Goal: Task Accomplishment & Management: Complete application form

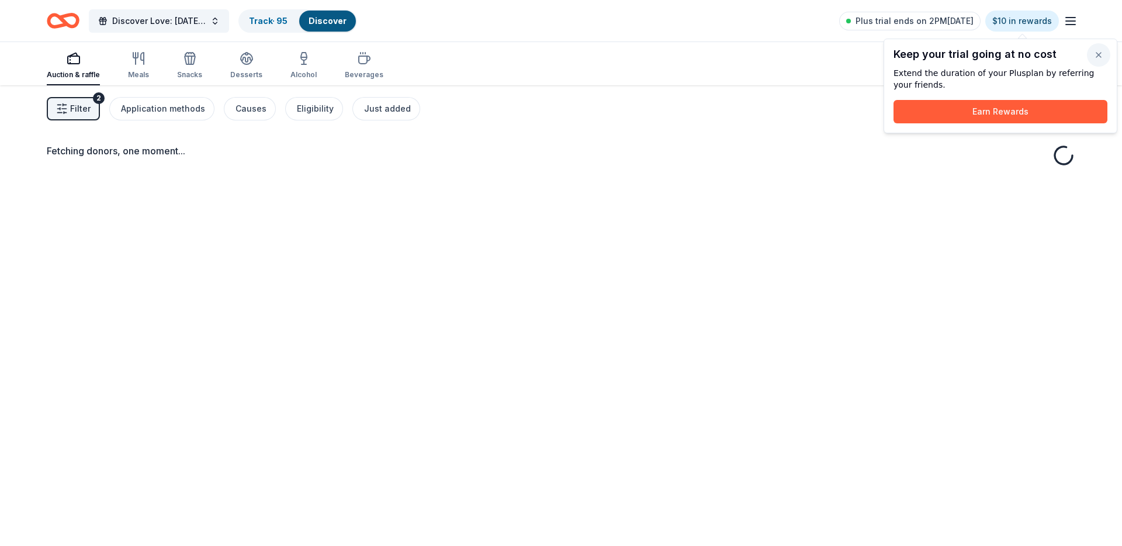
click at [1106, 58] on button "button" at bounding box center [1098, 54] width 23 height 23
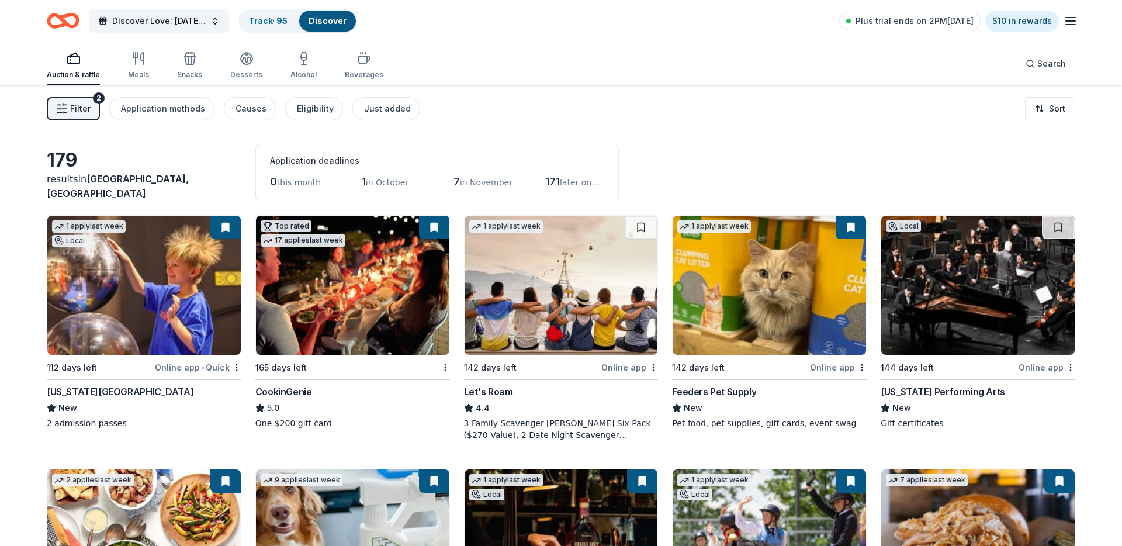
click at [75, 113] on span "Filter" at bounding box center [80, 109] width 20 height 14
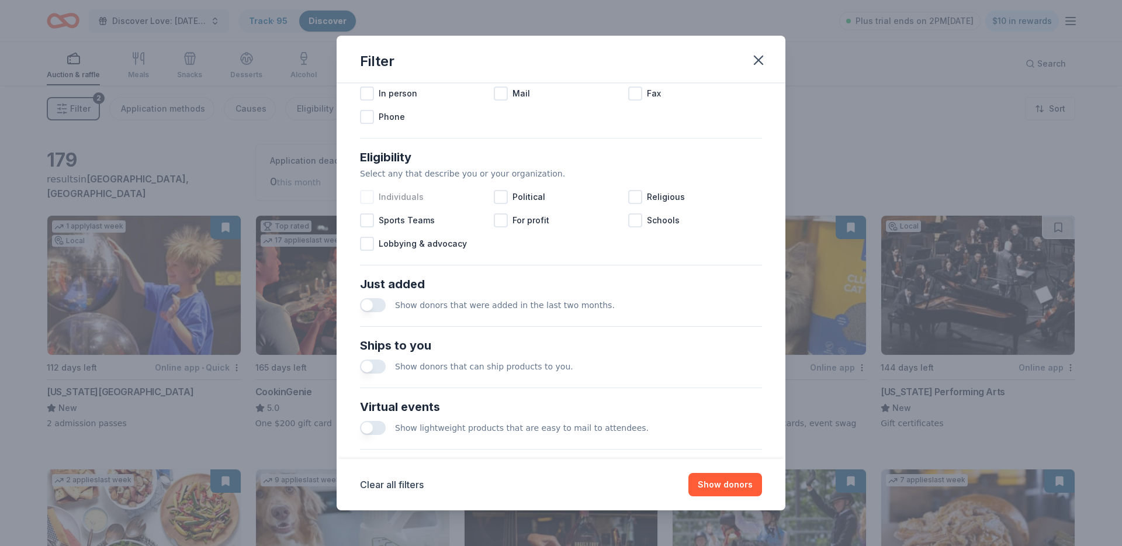
scroll to position [394, 0]
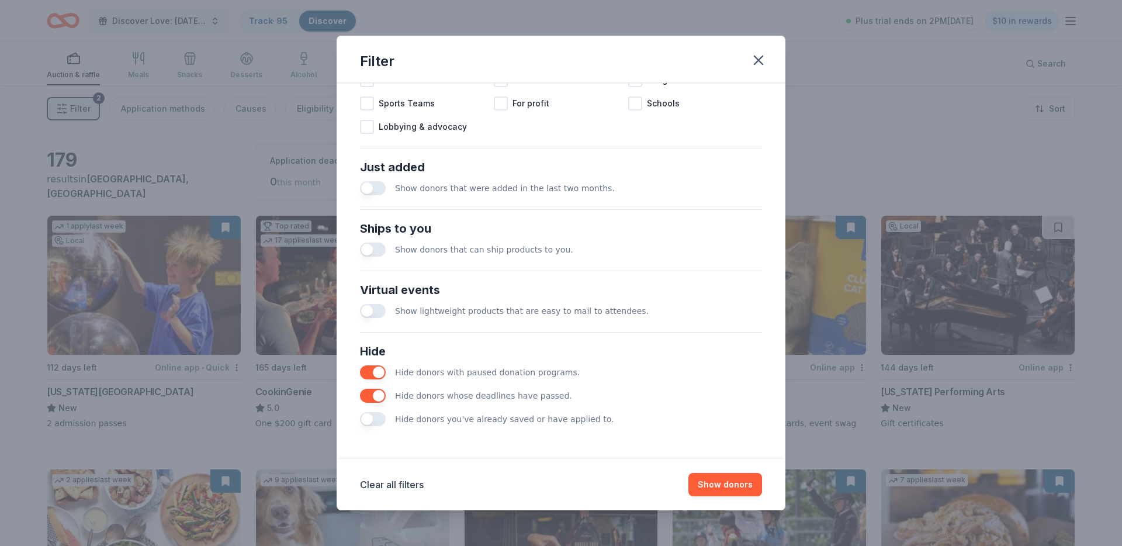
click at [370, 418] on button "button" at bounding box center [373, 419] width 26 height 14
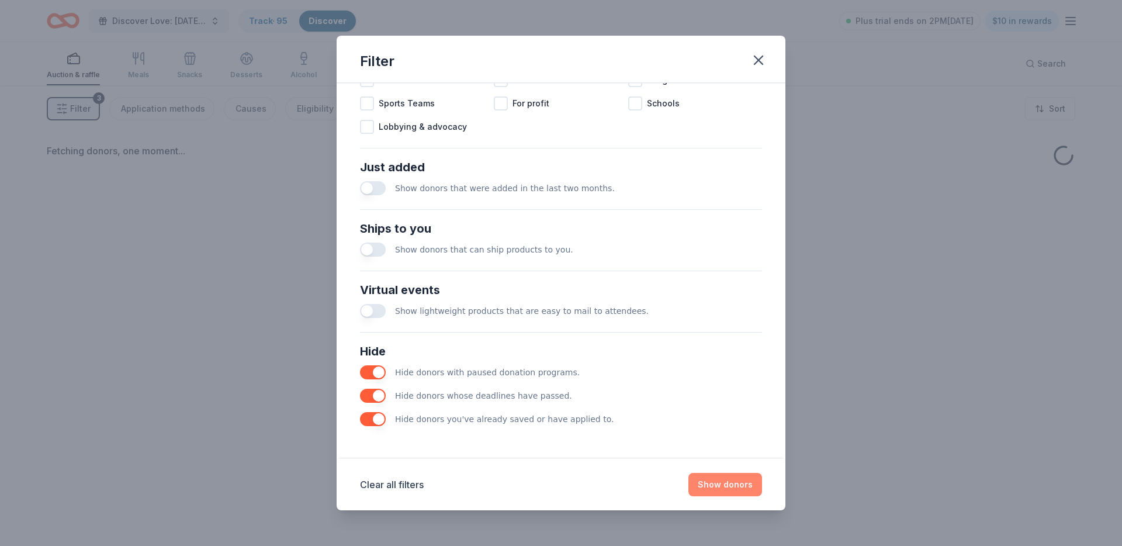
click at [736, 487] on button "Show donors" at bounding box center [725, 484] width 74 height 23
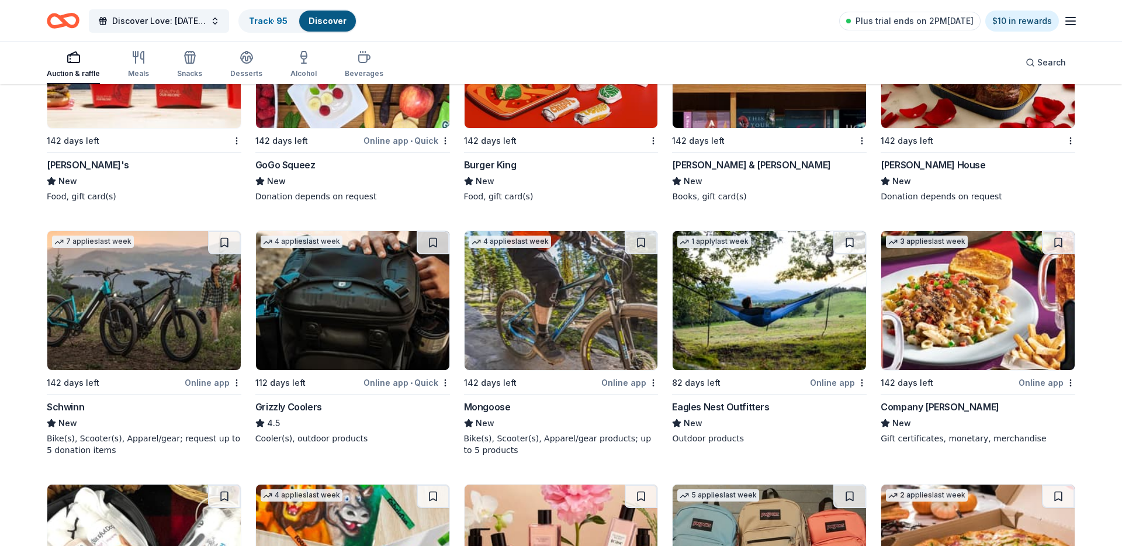
scroll to position [965, 0]
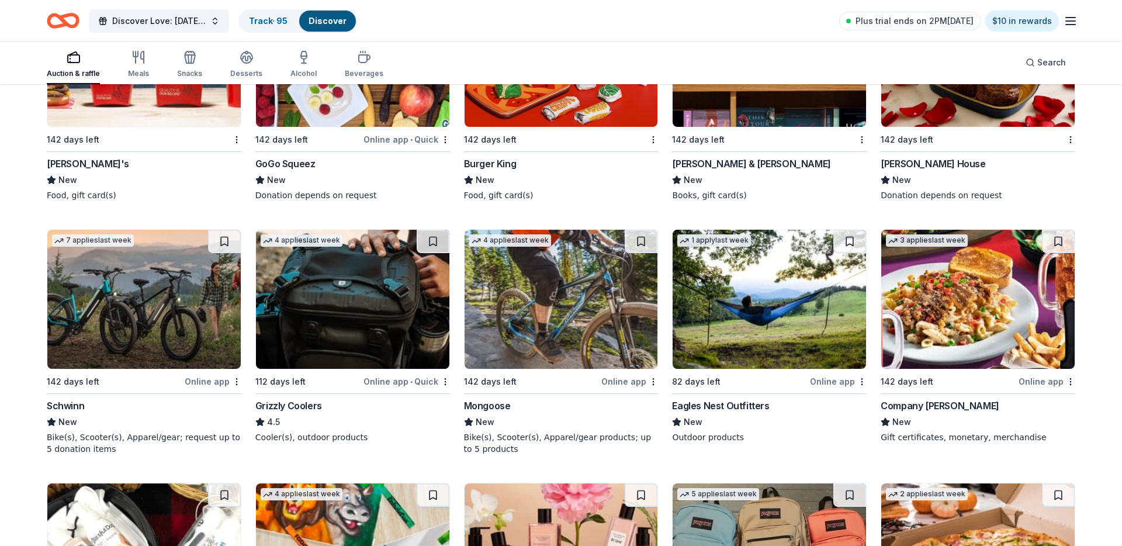
click at [526, 318] on img at bounding box center [560, 299] width 193 height 139
click at [232, 237] on button at bounding box center [224, 241] width 33 height 23
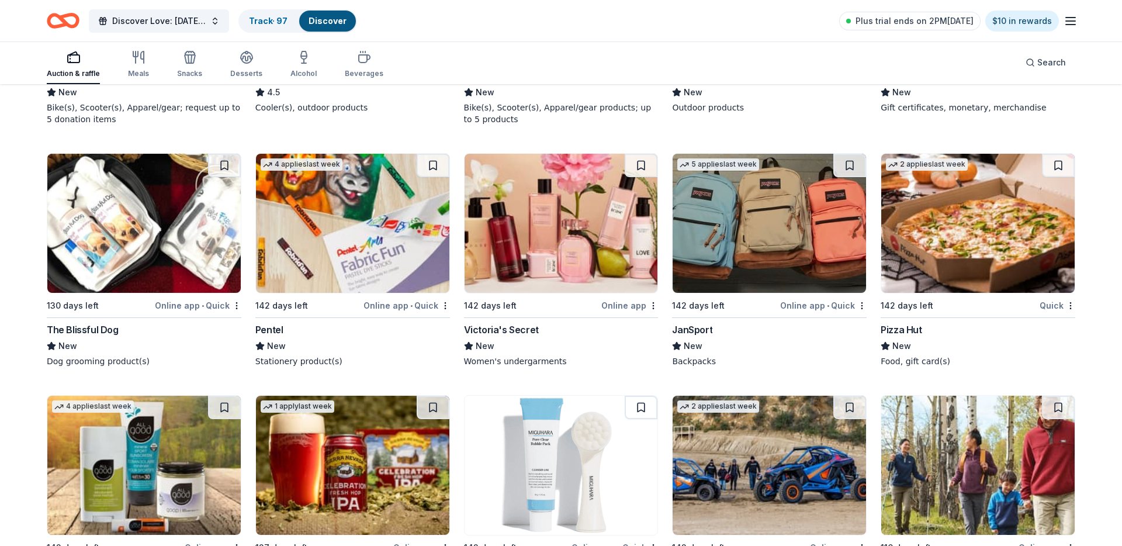
scroll to position [1314, 0]
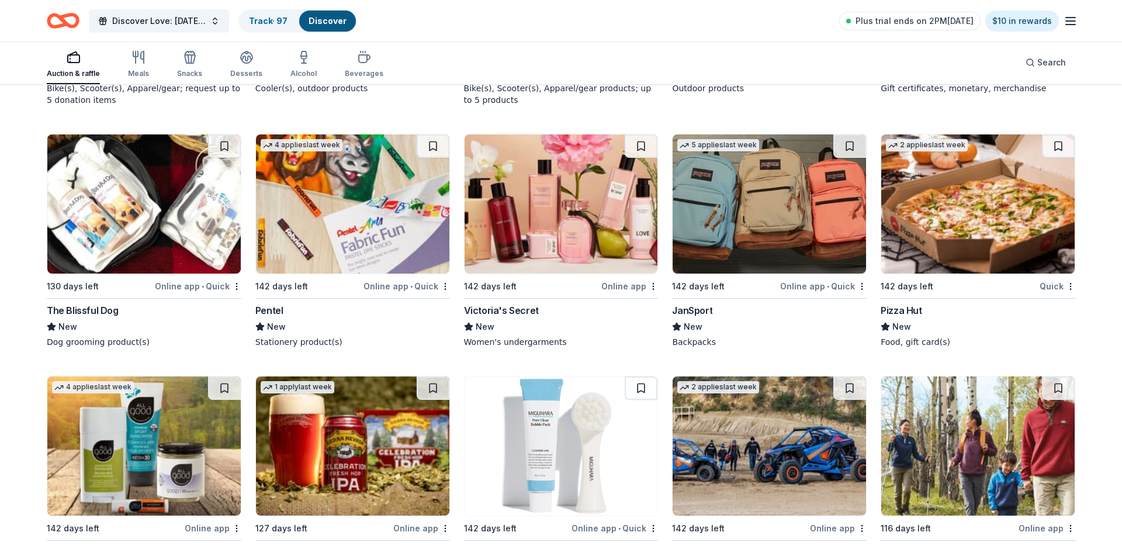
click at [738, 192] on img at bounding box center [768, 203] width 193 height 139
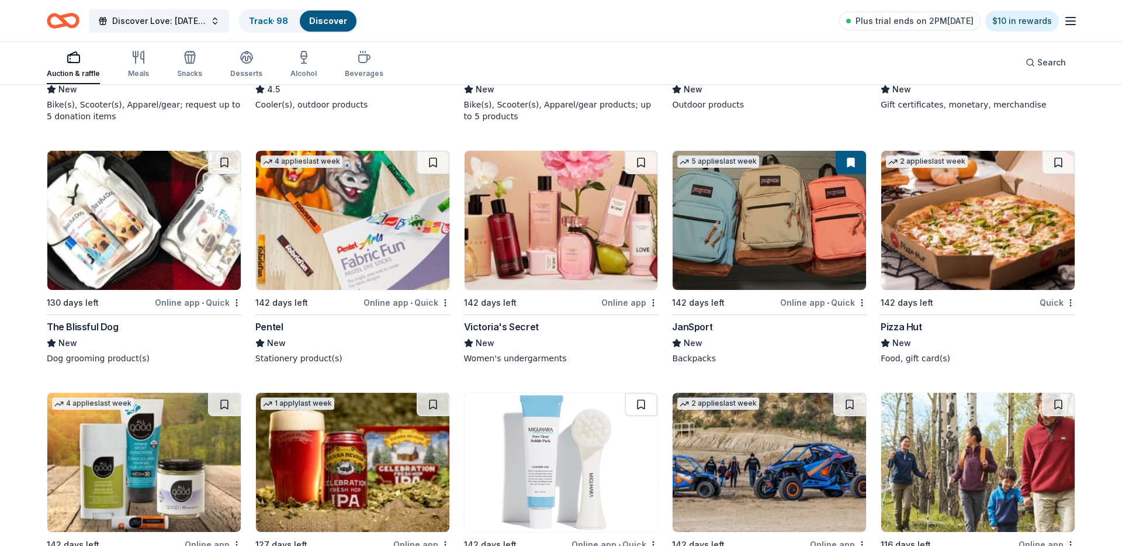
scroll to position [1300, 0]
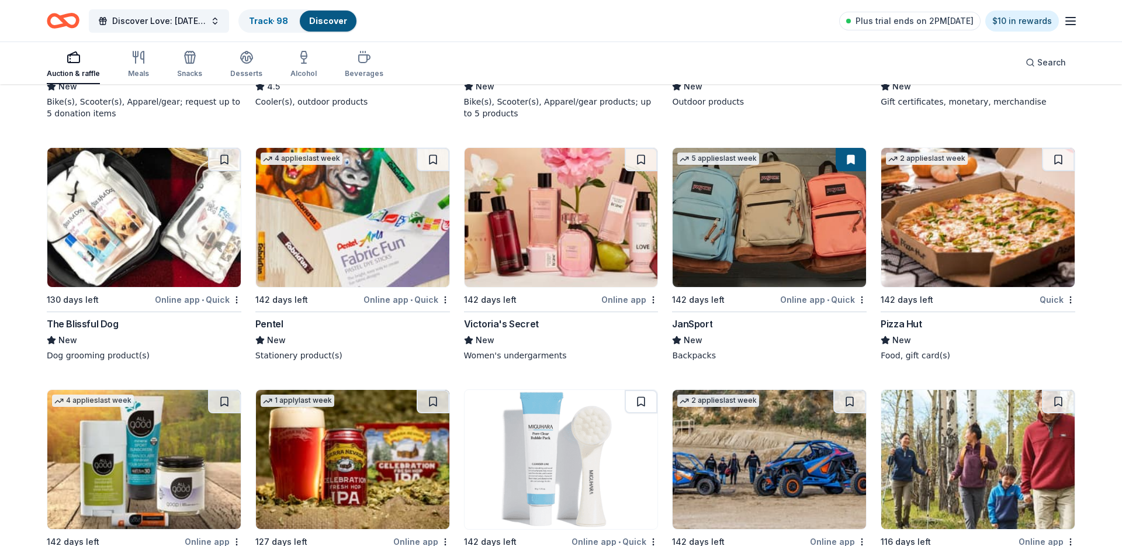
click at [551, 236] on img at bounding box center [560, 217] width 193 height 139
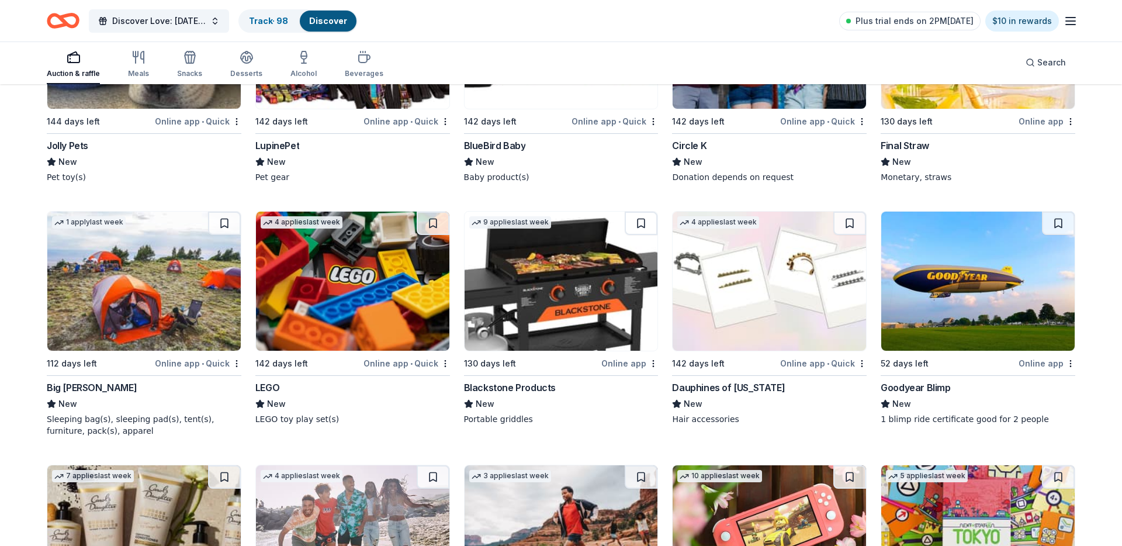
scroll to position [2977, 0]
click at [502, 268] on img at bounding box center [560, 280] width 193 height 139
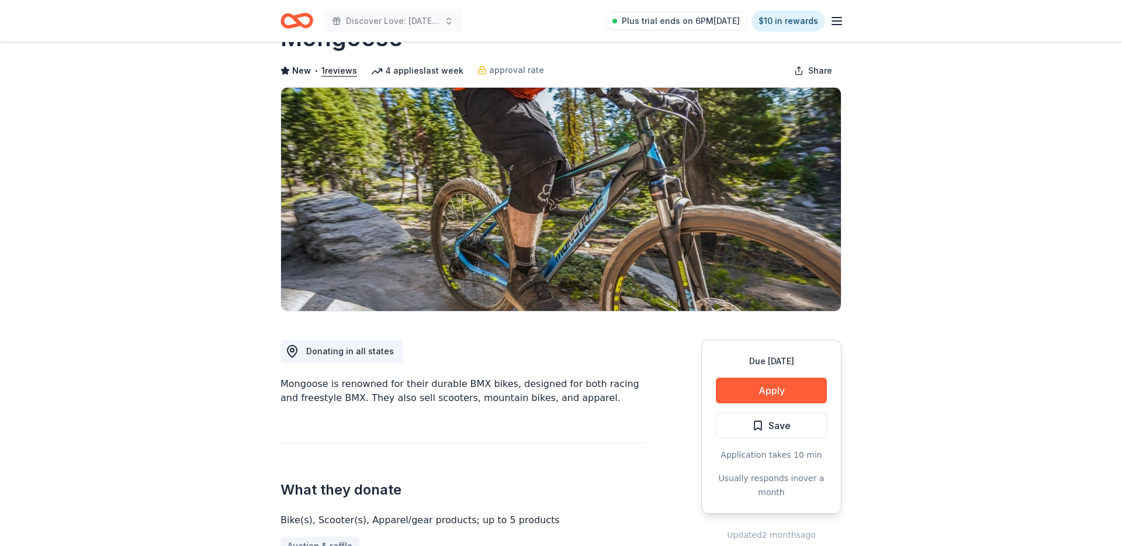
scroll to position [44, 0]
click at [744, 393] on button "Apply" at bounding box center [771, 390] width 111 height 26
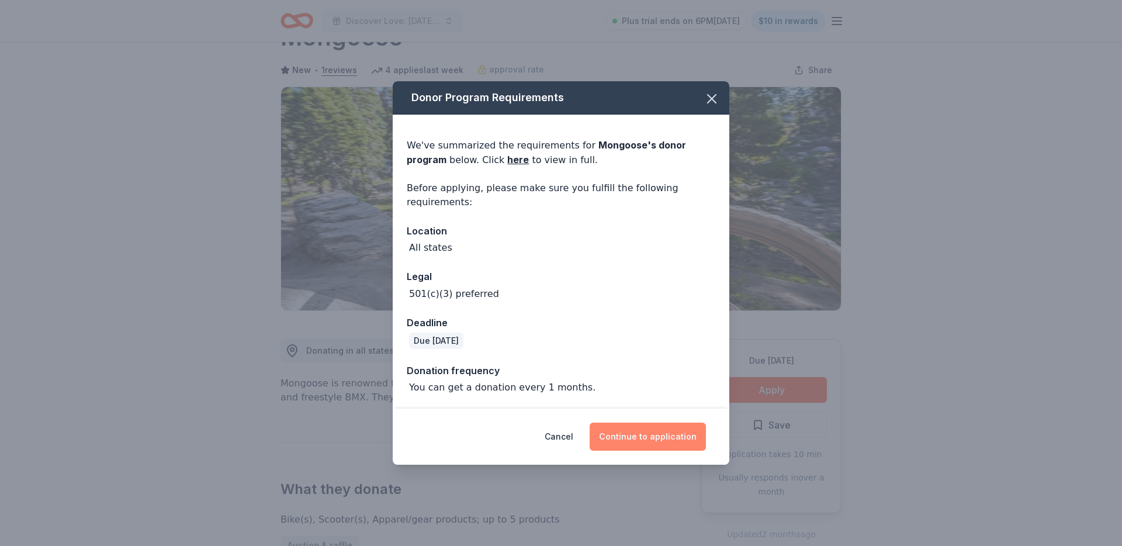
click at [616, 445] on button "Continue to application" at bounding box center [647, 436] width 116 height 28
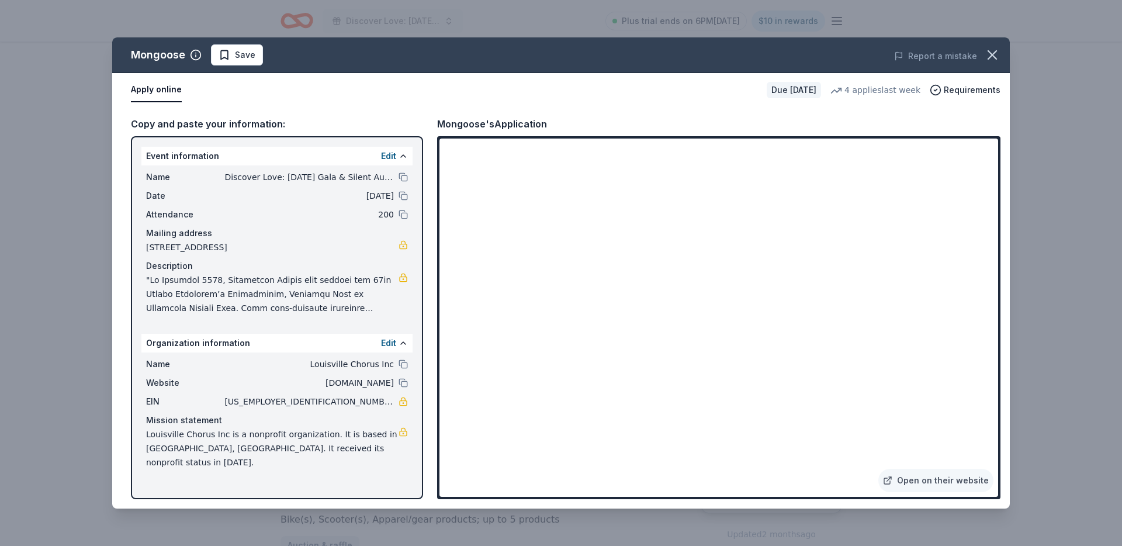
click at [33, 182] on div "Mongoose Save Report a mistake Apply online Due in 142 days 4 applies last week…" at bounding box center [561, 273] width 1122 height 546
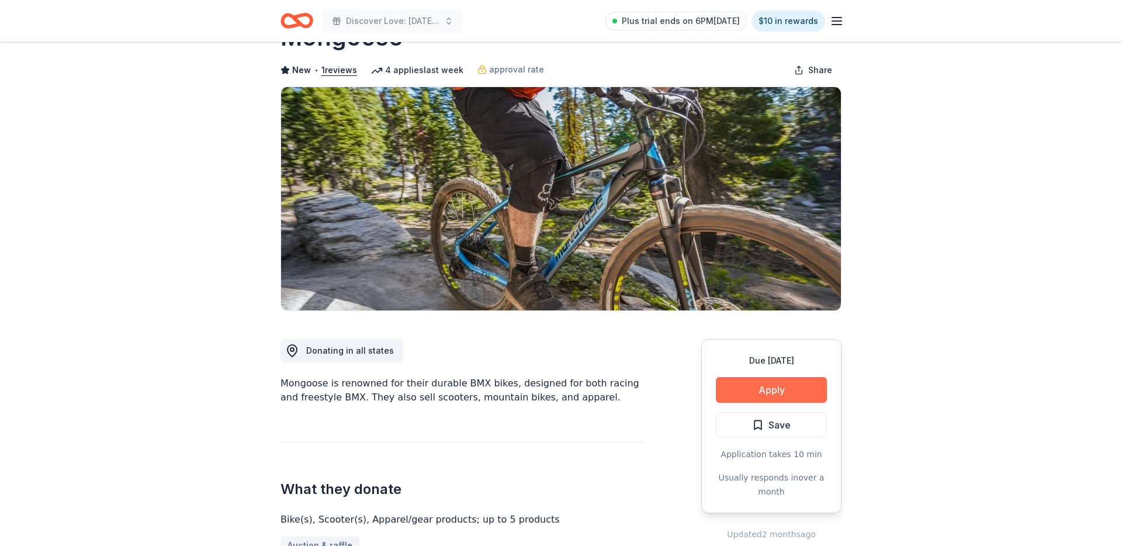
click at [755, 391] on button "Apply" at bounding box center [771, 390] width 111 height 26
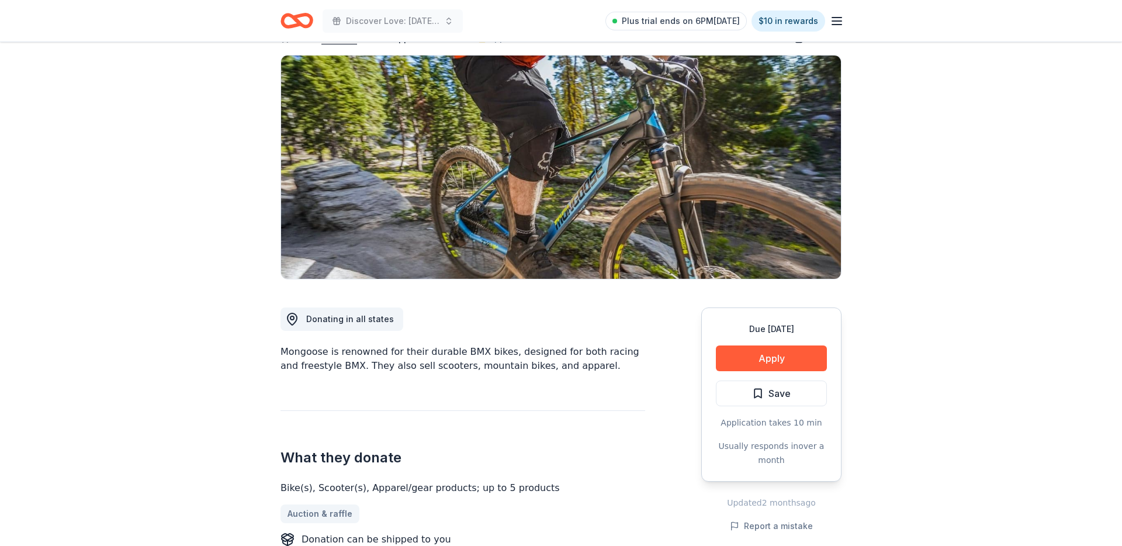
scroll to position [89, 0]
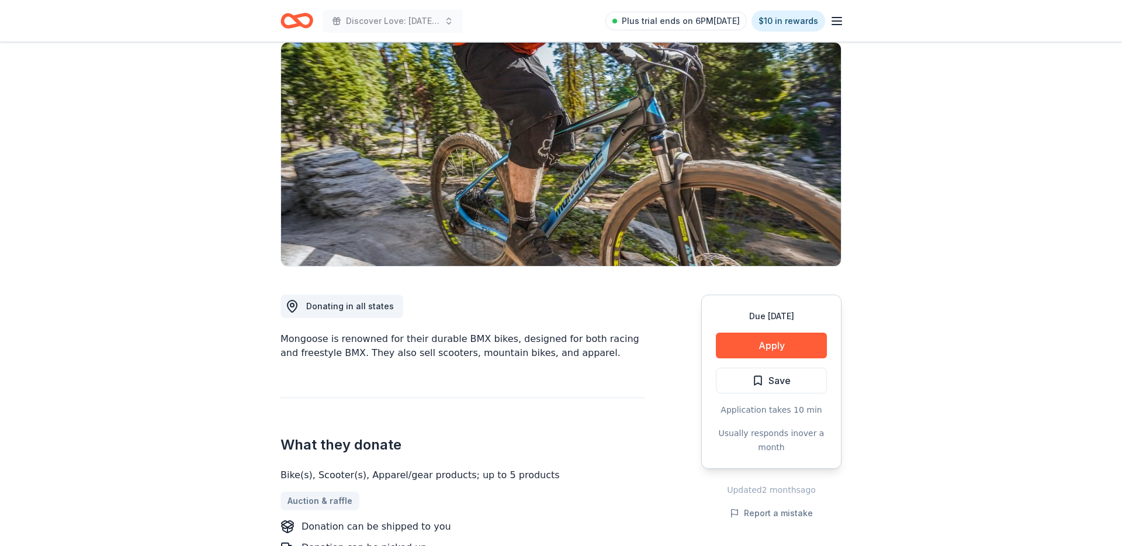
click at [776, 387] on span "Save" at bounding box center [779, 380] width 22 height 15
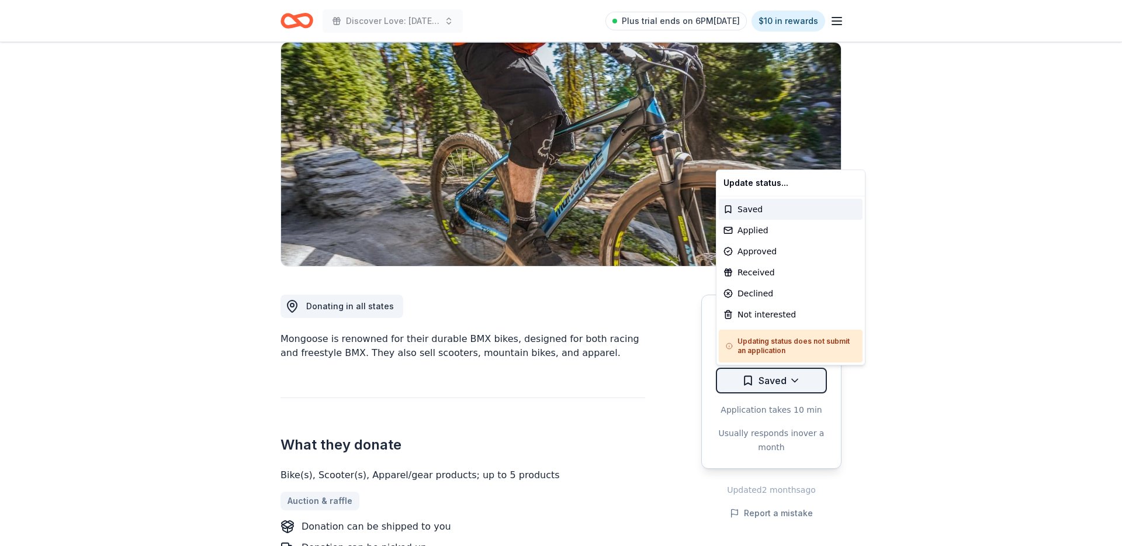
click at [759, 382] on html "Discover Love: Valentine's Day Gala & Silent Auction Plus trial ends on 6PM, 8/…" at bounding box center [561, 184] width 1122 height 546
click at [787, 232] on div "Applied" at bounding box center [791, 230] width 144 height 21
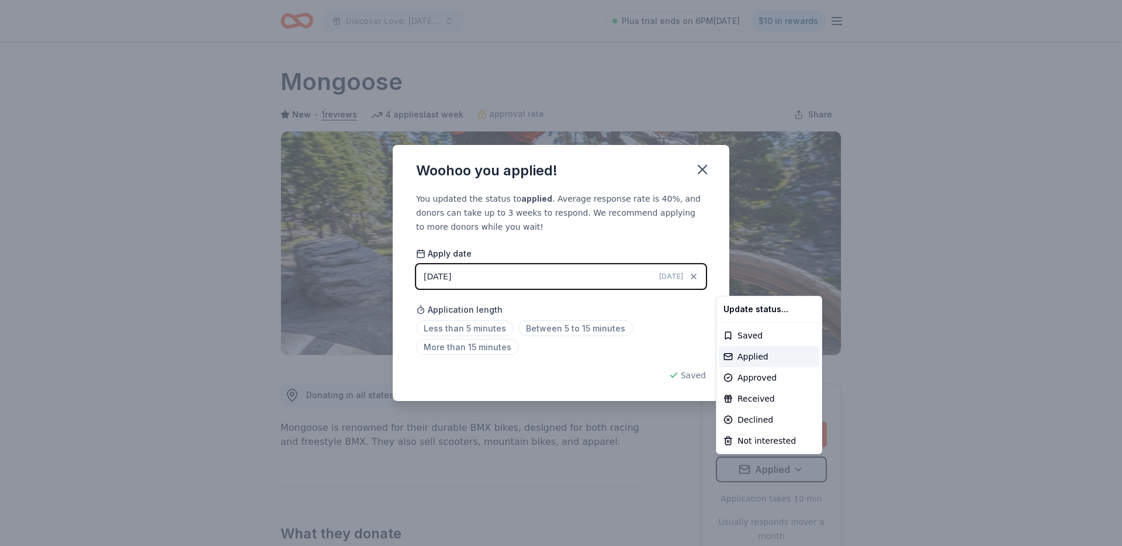
click at [696, 170] on html "Discover Love: Valentine's Day Gala & Silent Auction Plus trial ends on 6PM, 8/…" at bounding box center [561, 273] width 1122 height 546
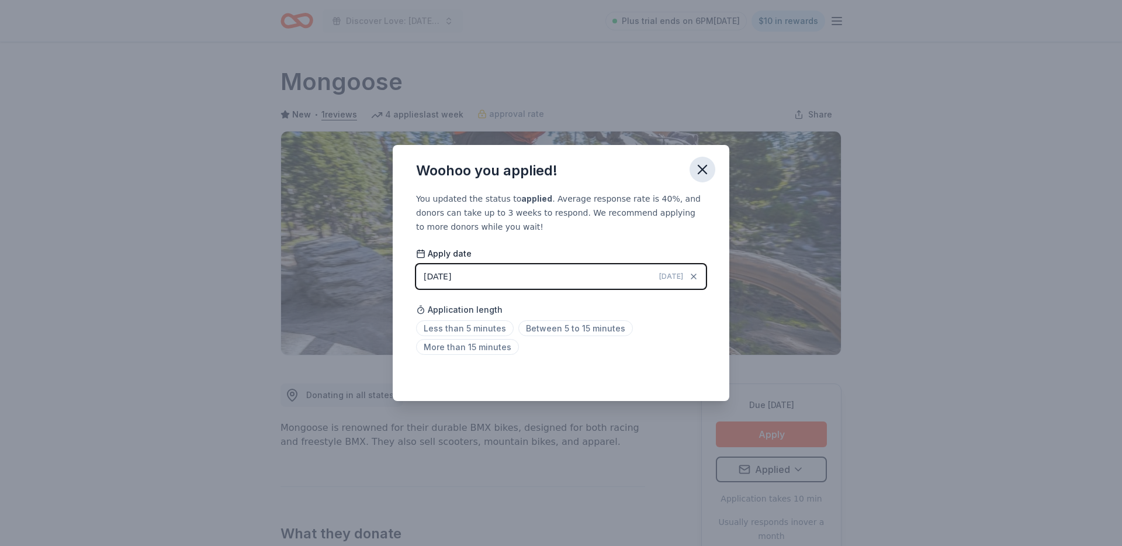
click at [710, 173] on icon "button" at bounding box center [702, 169] width 16 height 16
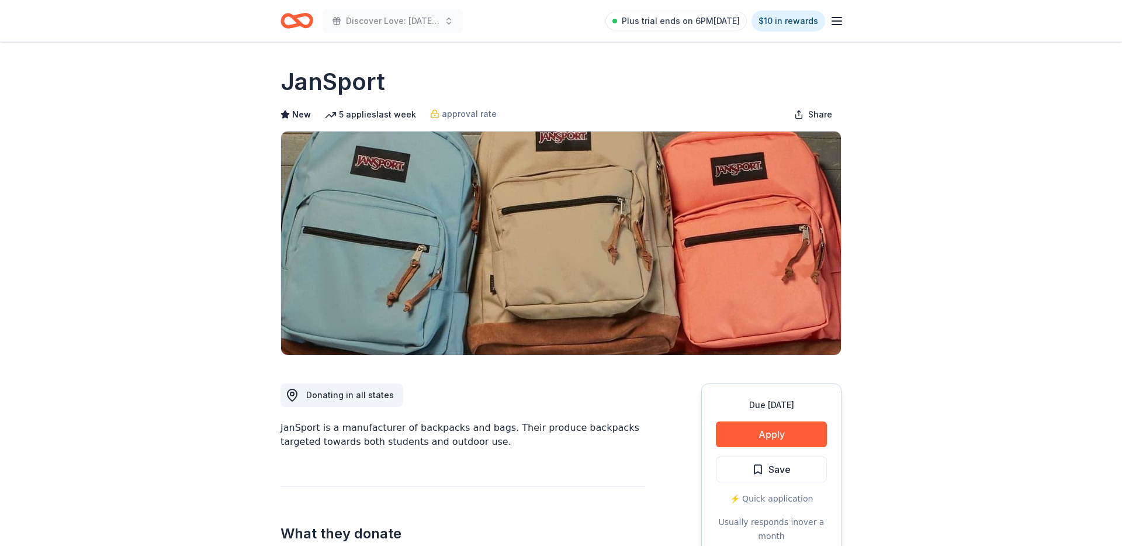
click at [751, 428] on button "Apply" at bounding box center [771, 434] width 111 height 26
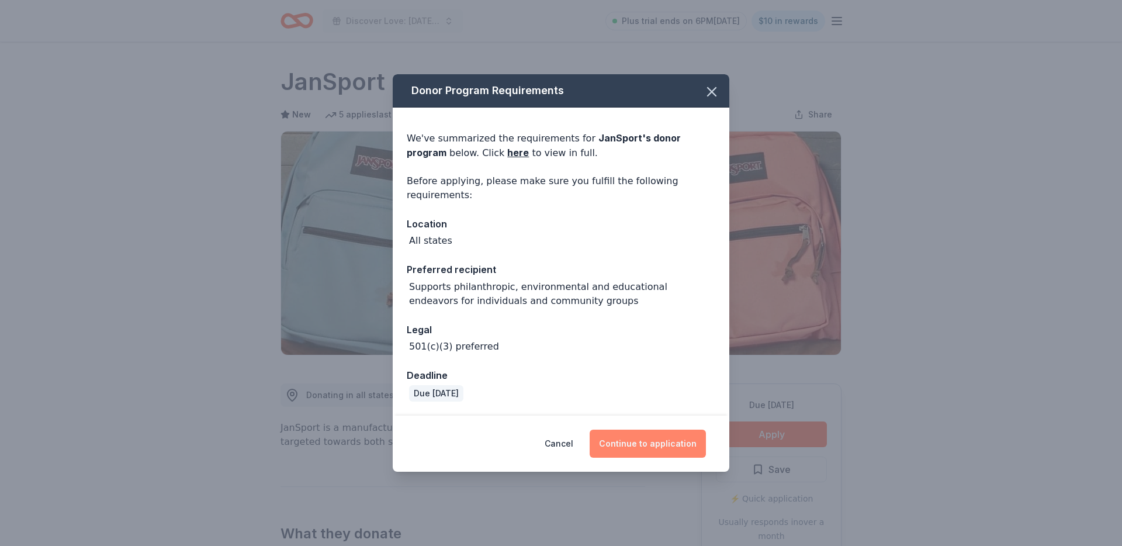
click at [643, 435] on button "Continue to application" at bounding box center [647, 443] width 116 height 28
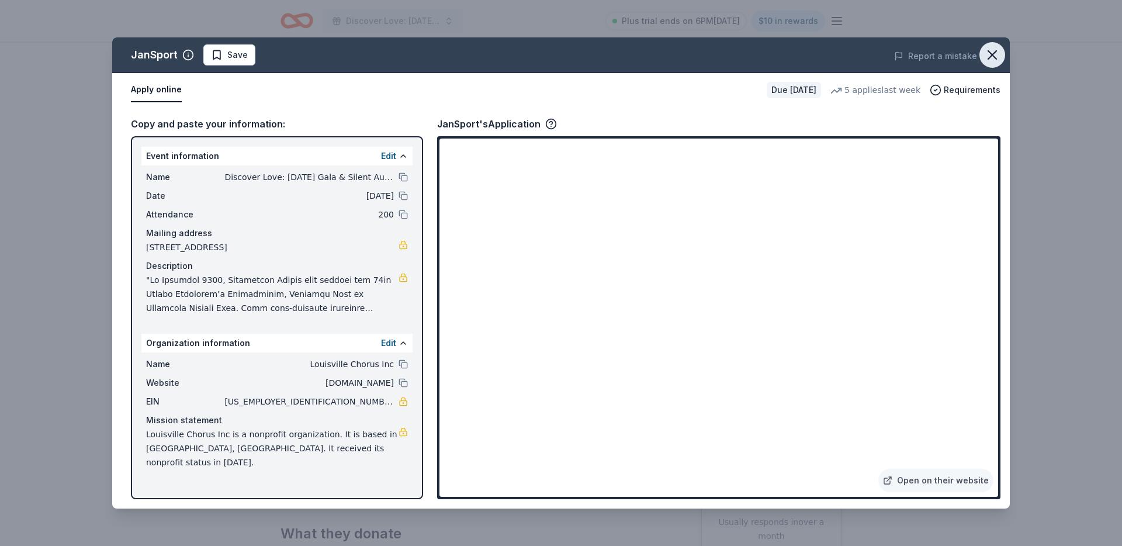
click at [992, 57] on icon "button" at bounding box center [992, 55] width 16 height 16
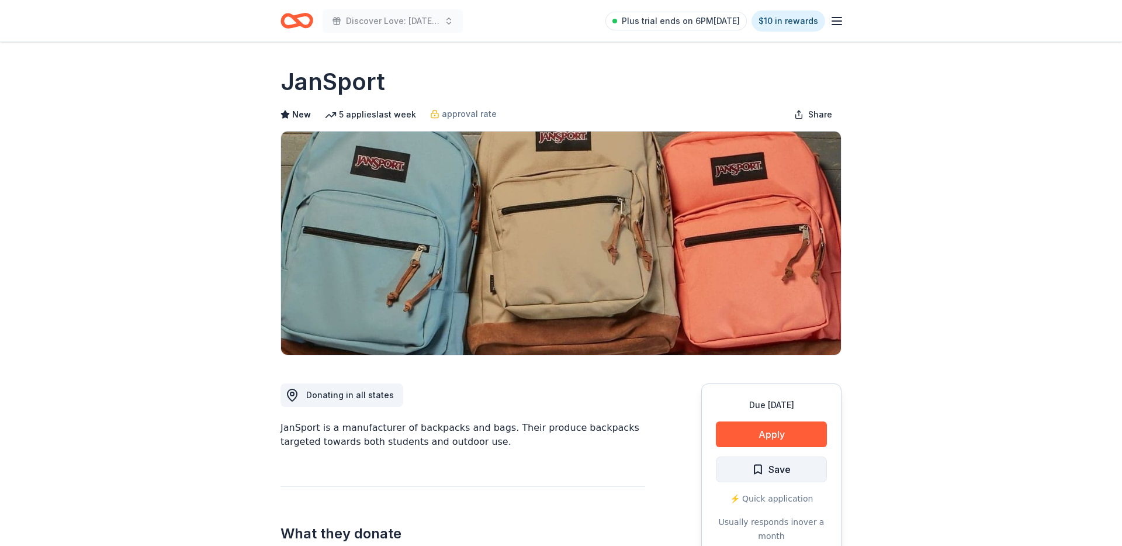
click at [753, 463] on span "Save" at bounding box center [771, 468] width 39 height 15
click at [764, 483] on div "Due in 142 days Apply Saved ⚡️ Quick application Usually responds in over a mon…" at bounding box center [771, 470] width 140 height 174
click at [759, 472] on html "Discover Love: Valentine's Day Gala & Silent Auction Plus trial ends on 6PM, 8/…" at bounding box center [561, 273] width 1122 height 546
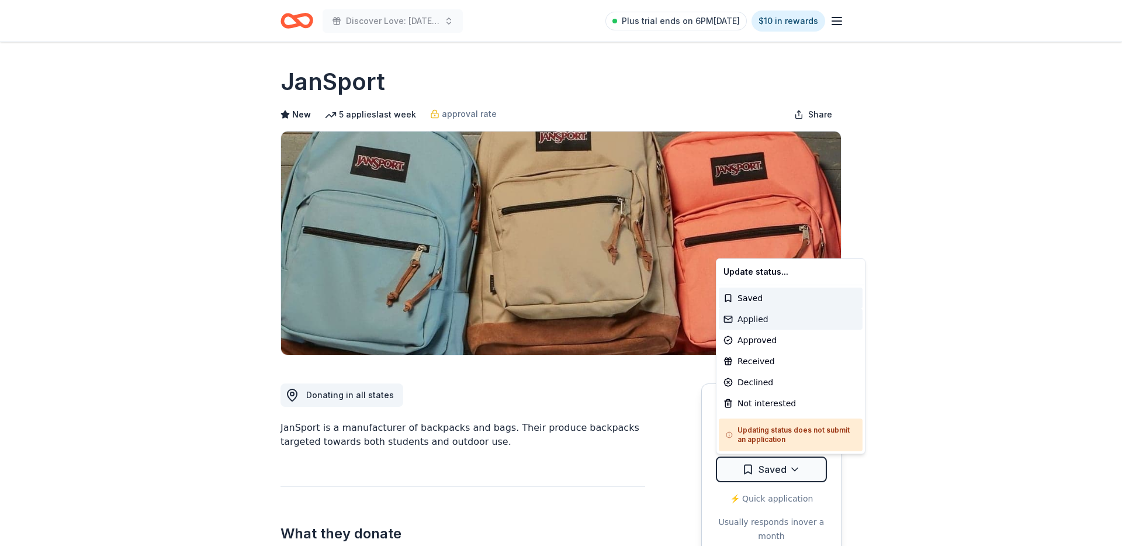
click at [778, 322] on div "Applied" at bounding box center [791, 318] width 144 height 21
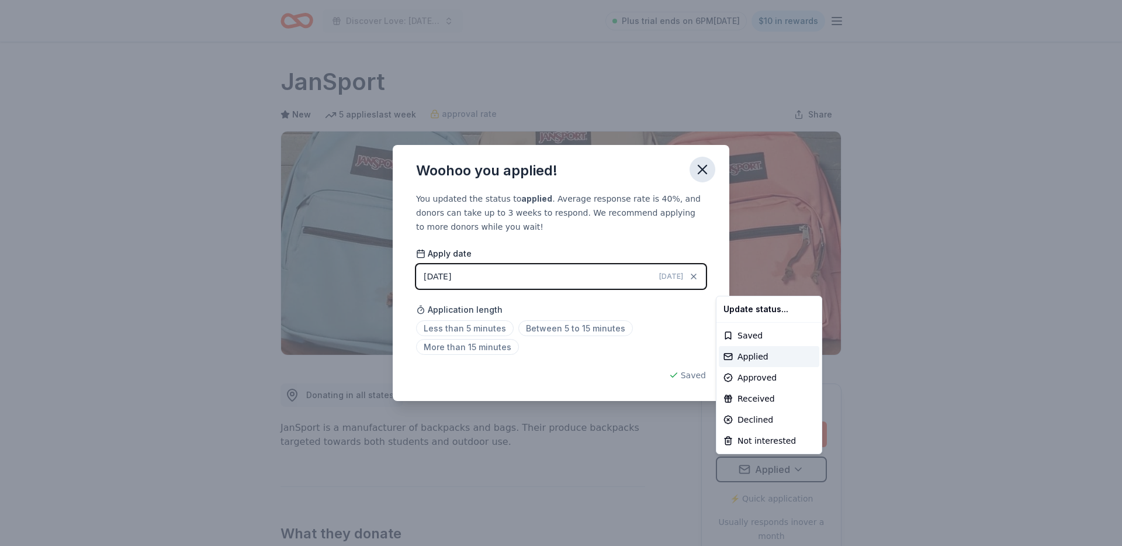
drag, startPoint x: 714, startPoint y: 183, endPoint x: 707, endPoint y: 164, distance: 20.3
click at [713, 179] on html "Discover Love: Valentine's Day Gala & Silent Auction Plus trial ends on 6PM, 8/…" at bounding box center [561, 273] width 1122 height 546
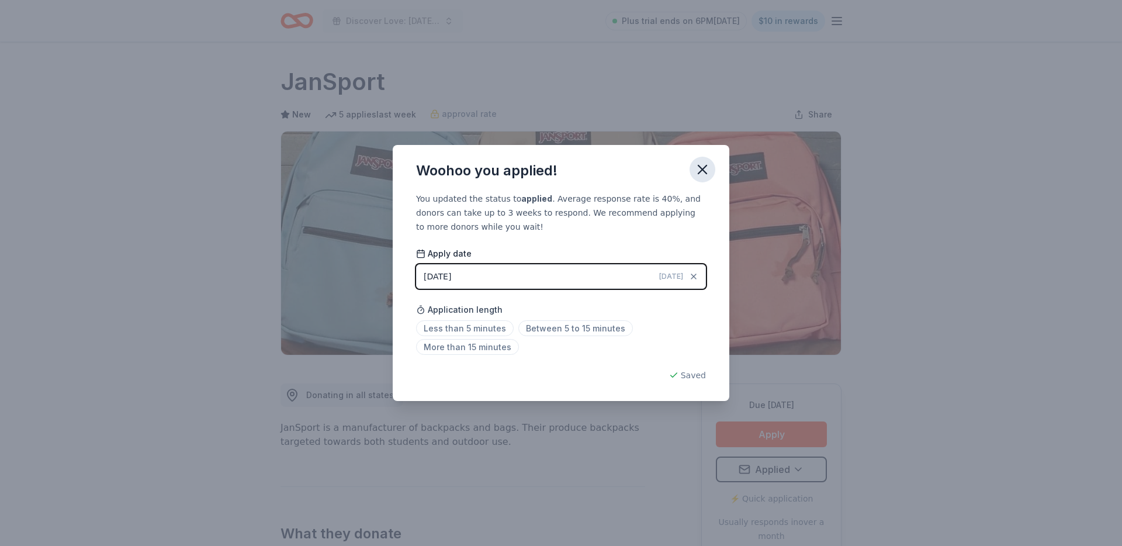
click at [707, 164] on icon "button" at bounding box center [702, 169] width 16 height 16
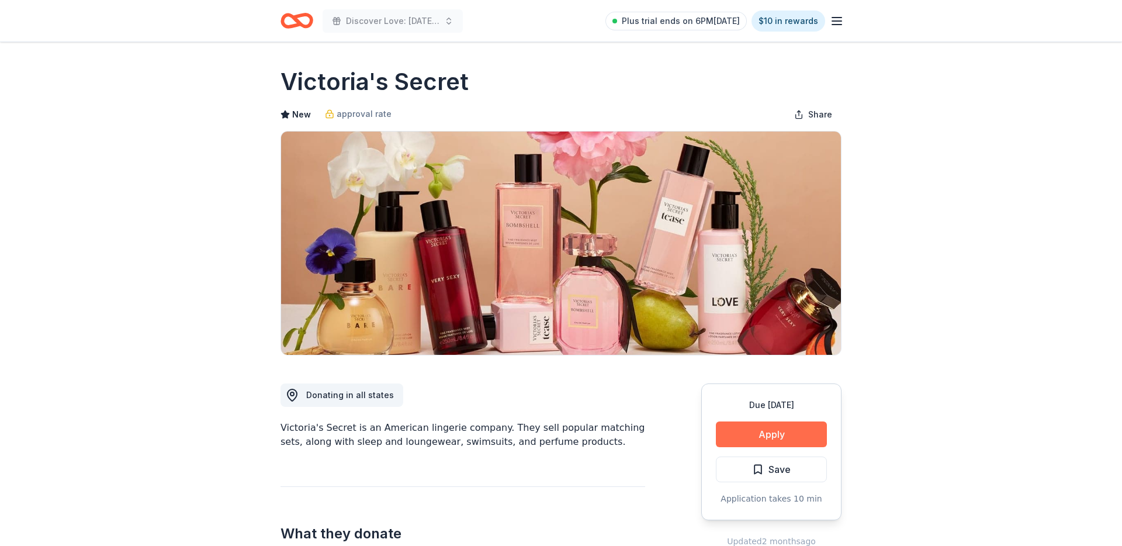
click at [768, 429] on button "Apply" at bounding box center [771, 434] width 111 height 26
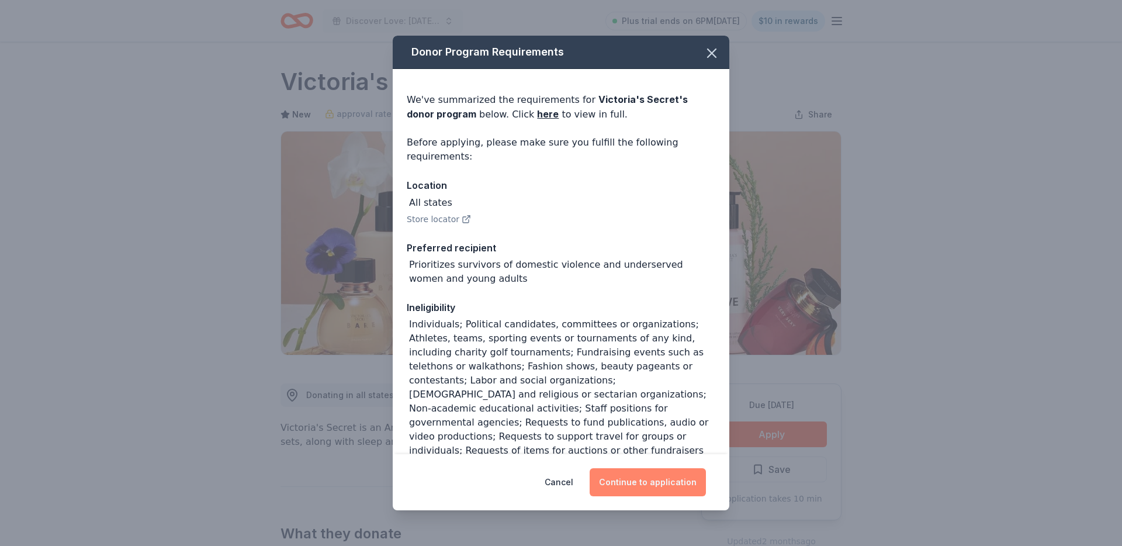
click at [682, 479] on button "Continue to application" at bounding box center [647, 482] width 116 height 28
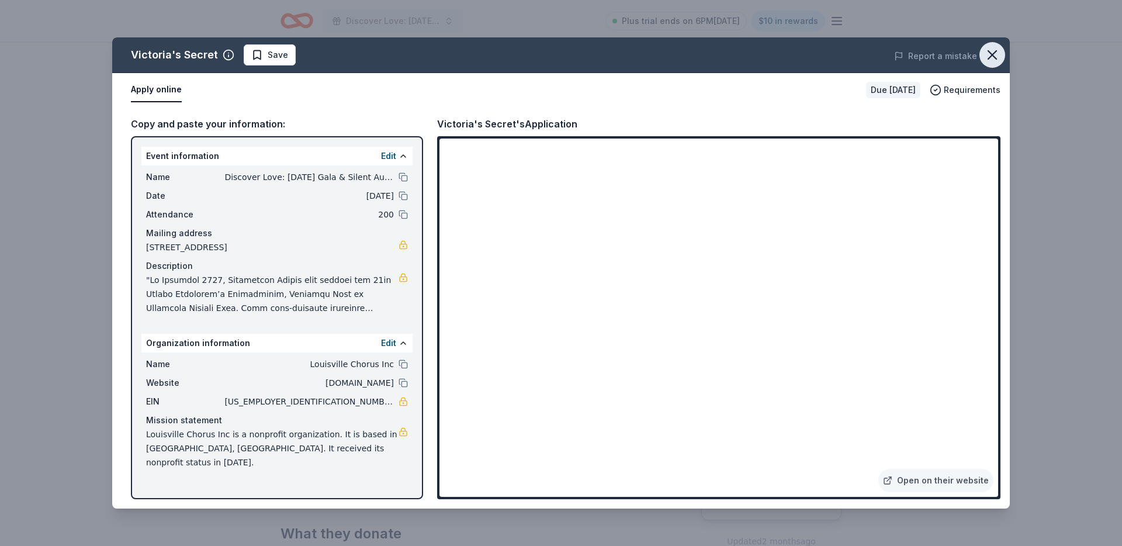
click at [997, 52] on icon "button" at bounding box center [992, 55] width 16 height 16
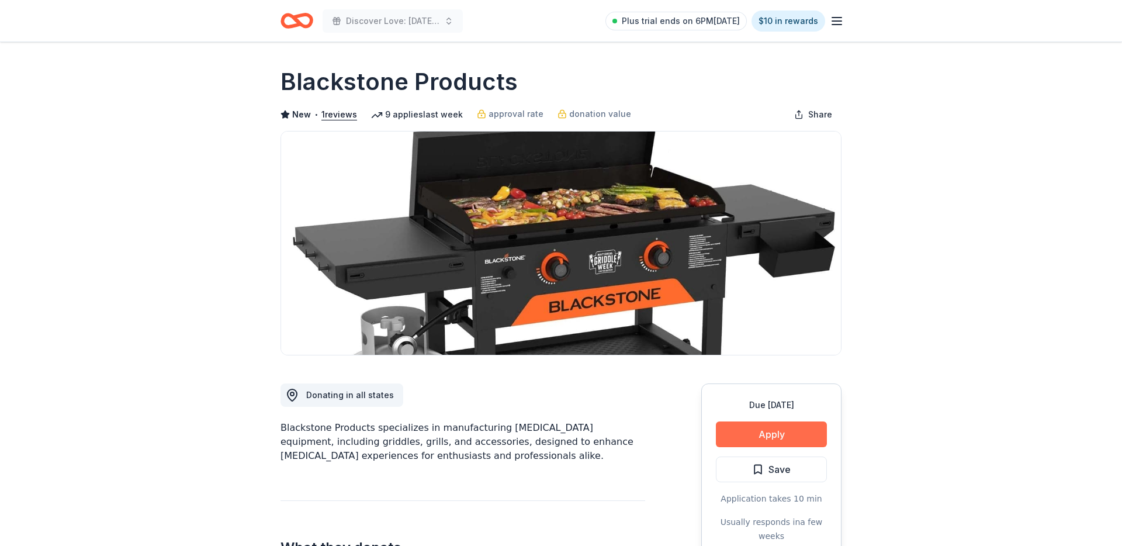
click at [768, 438] on button "Apply" at bounding box center [771, 434] width 111 height 26
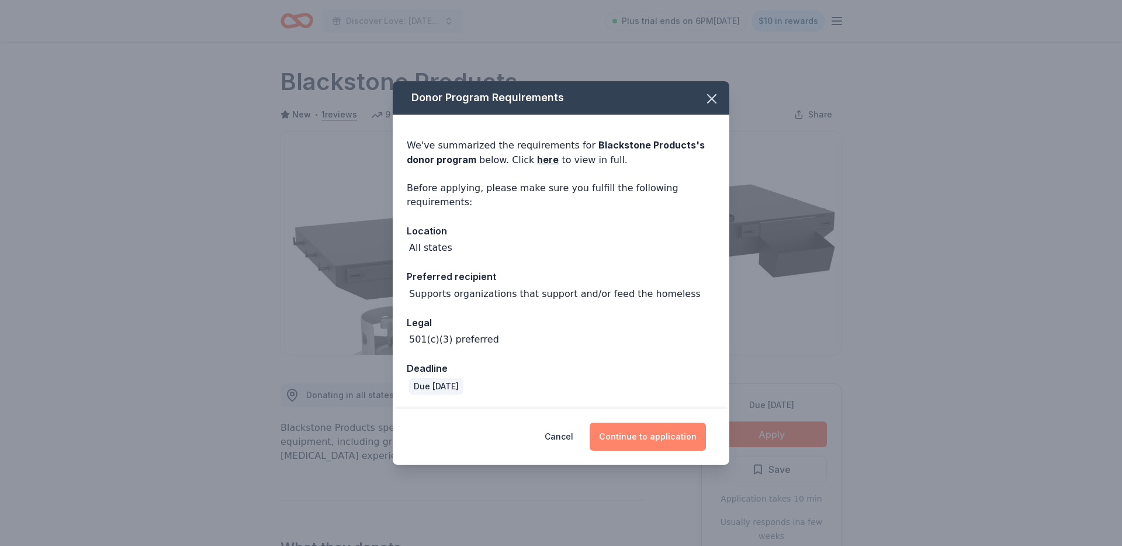
click at [623, 435] on button "Continue to application" at bounding box center [647, 436] width 116 height 28
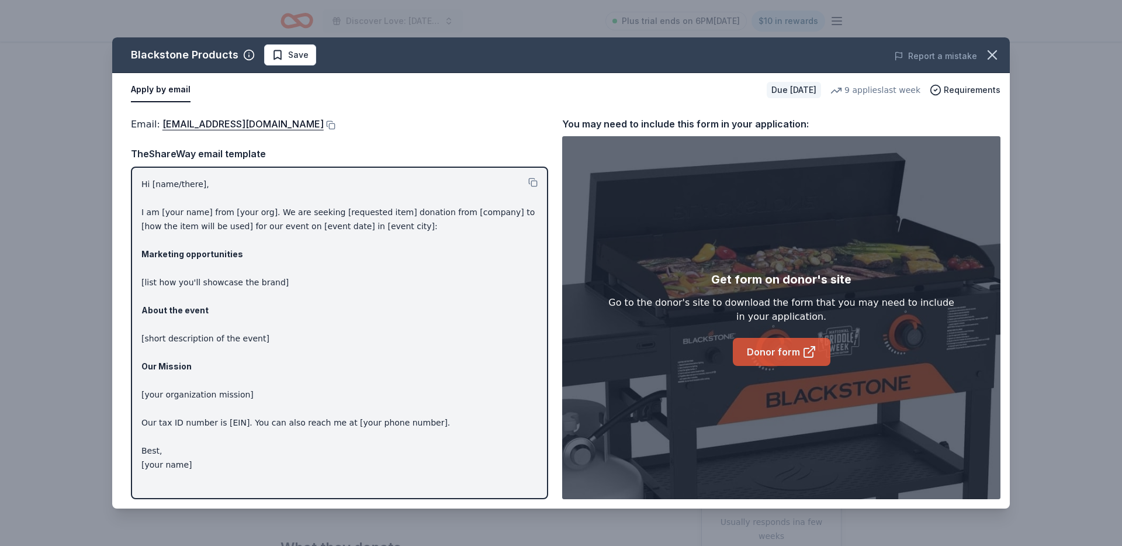
click at [769, 342] on link "Donor form" at bounding box center [782, 352] width 98 height 28
